Goal: Information Seeking & Learning: Learn about a topic

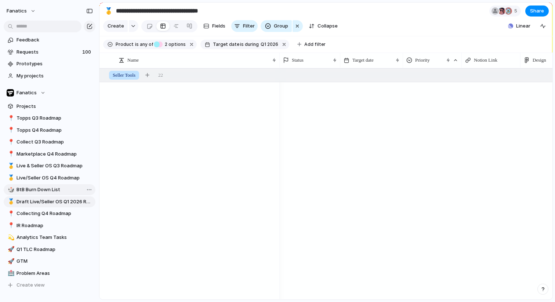
scroll to position [859, 0]
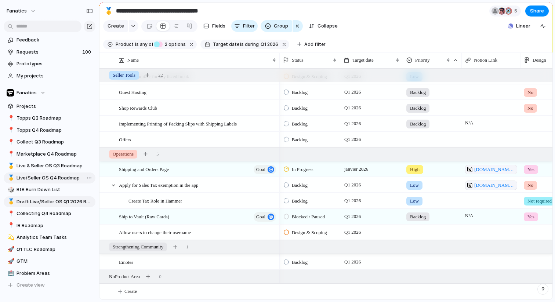
click at [55, 178] on span "Live/Seller OS Q4 Roadmap" at bounding box center [55, 177] width 76 height 7
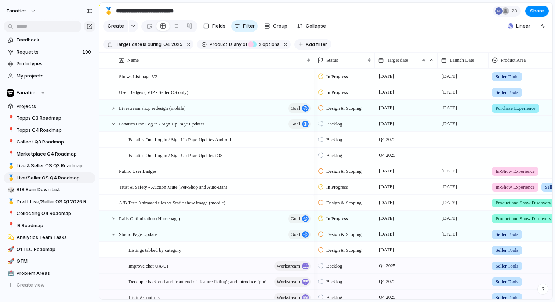
click at [310, 46] on span "Add filter" at bounding box center [316, 44] width 21 height 7
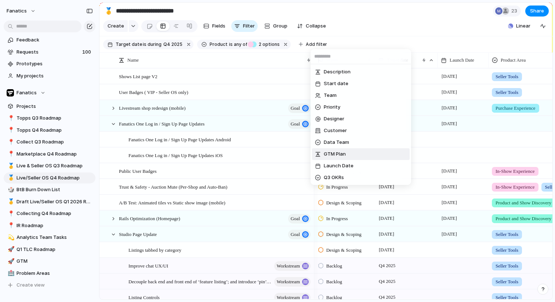
scroll to position [6, 0]
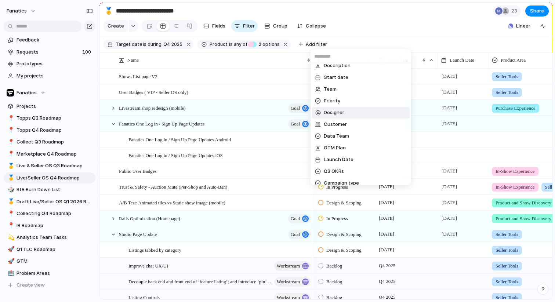
click at [278, 28] on div "Description Start date Team Priority Designer Customer Data Team GTM Plan Launc…" at bounding box center [277, 151] width 555 height 302
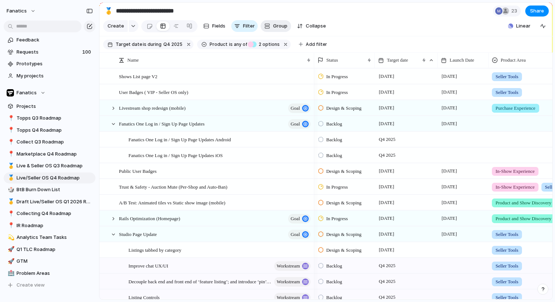
click at [277, 28] on span "Group" at bounding box center [280, 25] width 14 height 7
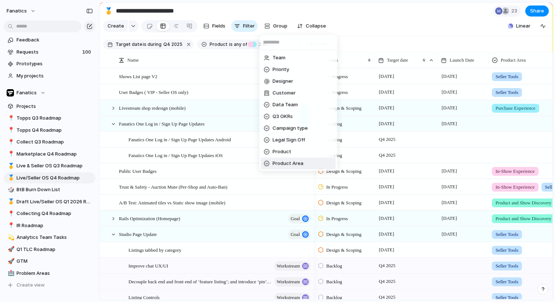
click at [291, 163] on span "Product Area" at bounding box center [288, 163] width 31 height 7
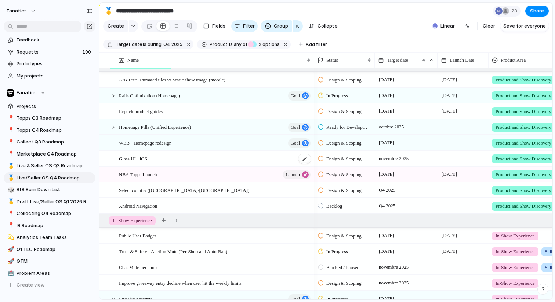
scroll to position [11, 0]
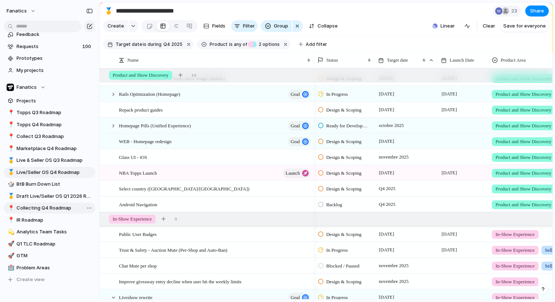
click at [48, 205] on span "Collecting Q4 Roadmap" at bounding box center [55, 207] width 76 height 7
type input "**********"
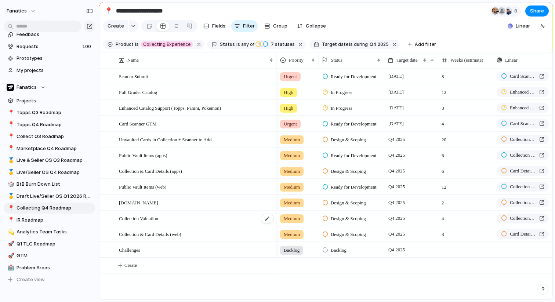
click at [150, 218] on span "Collection Valuation" at bounding box center [138, 218] width 39 height 8
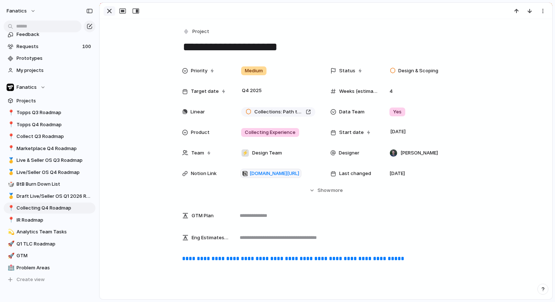
click at [111, 11] on div "button" at bounding box center [109, 11] width 9 height 9
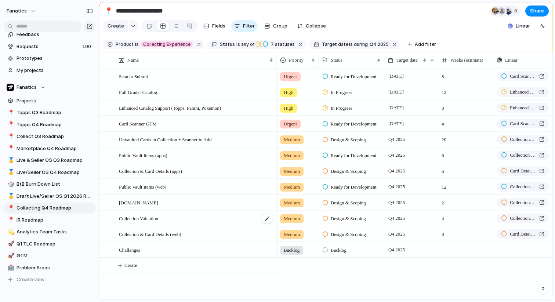
click at [151, 219] on span "Collection Valuation" at bounding box center [138, 218] width 39 height 8
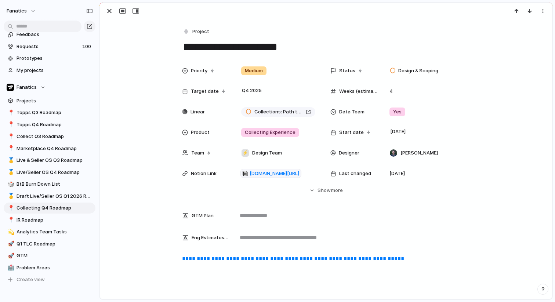
click at [226, 259] on link "**********" at bounding box center [293, 259] width 222 height 6
click at [272, 176] on span "[DOMAIN_NAME][URL]" at bounding box center [275, 173] width 50 height 7
click at [277, 174] on span "[DOMAIN_NAME][URL]" at bounding box center [275, 173] width 50 height 7
